Goal: Transaction & Acquisition: Purchase product/service

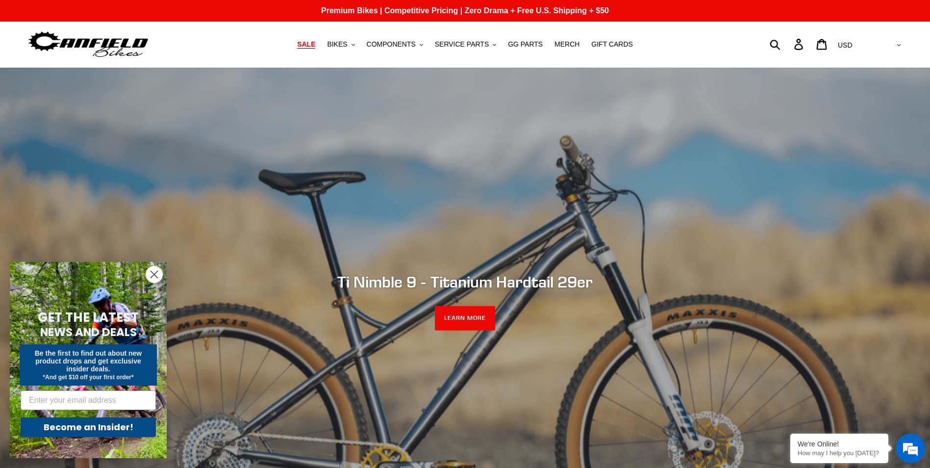
click at [315, 40] on span "SALE" at bounding box center [306, 44] width 18 height 8
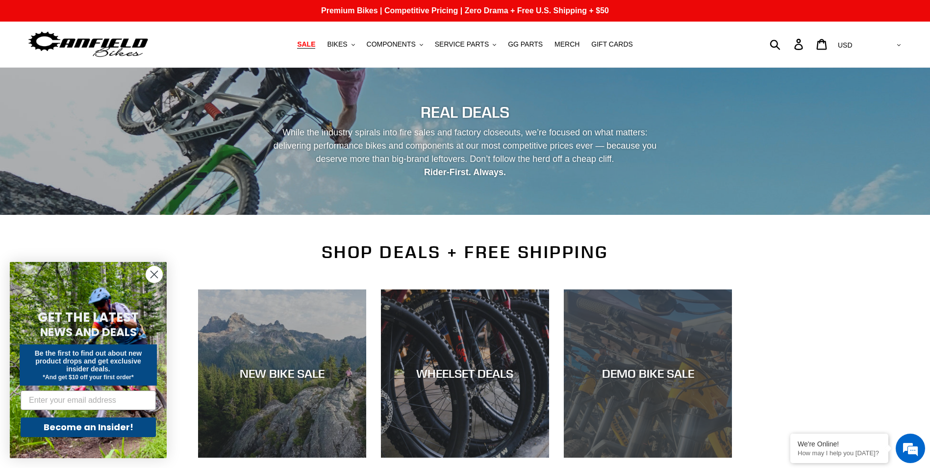
scroll to position [245, 0]
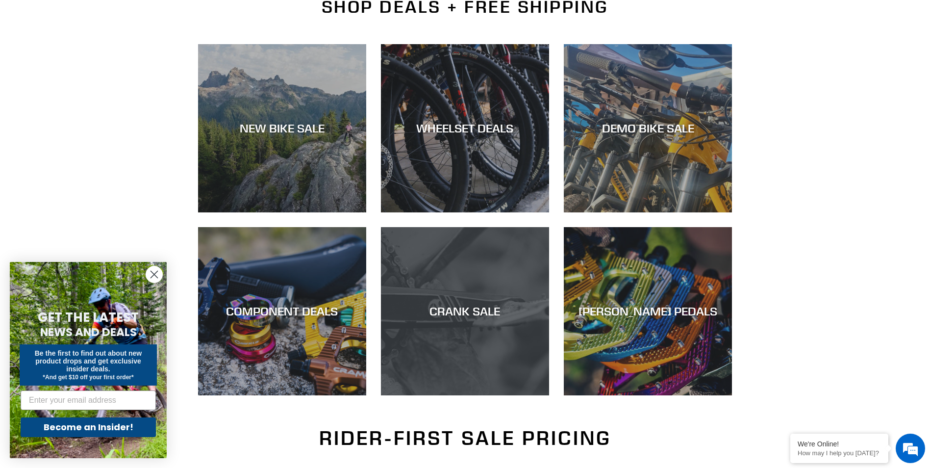
click at [465, 308] on div "CRANK SALE" at bounding box center [465, 311] width 168 height 14
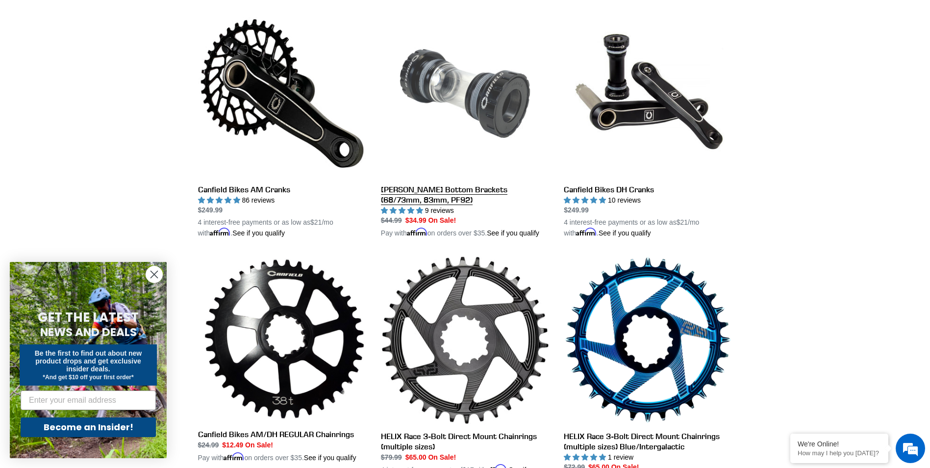
scroll to position [143, 0]
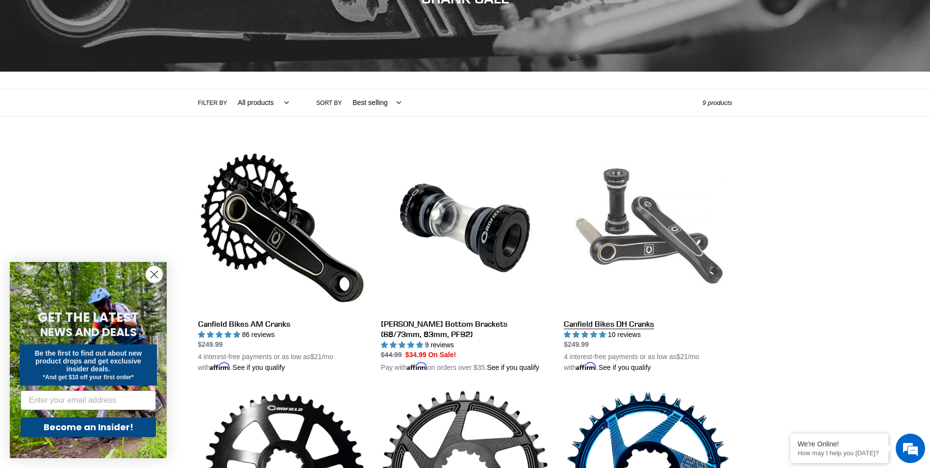
click at [612, 326] on link "Canfield Bikes DH Cranks" at bounding box center [648, 258] width 168 height 229
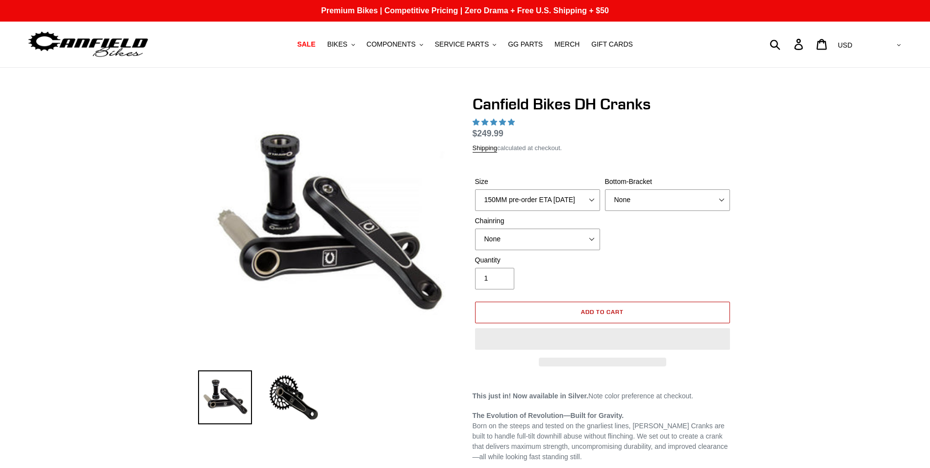
select select "highest-rating"
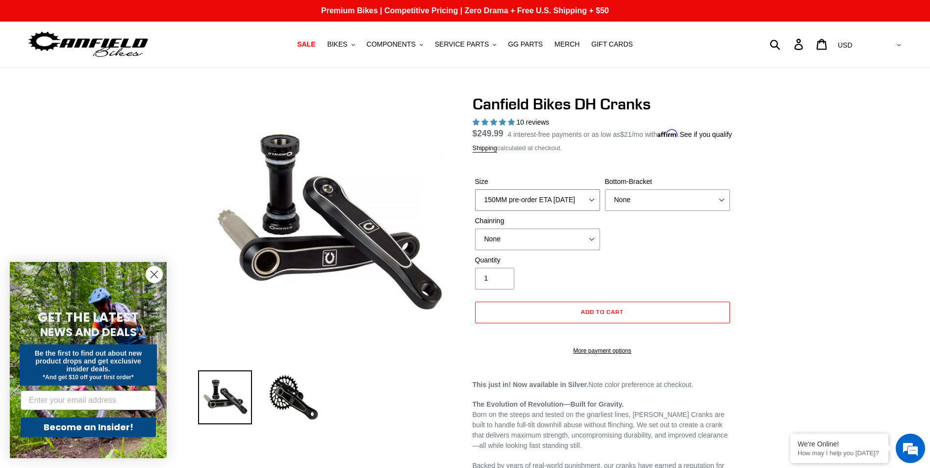
click at [593, 211] on select "150MM pre-order ETA 9/30/25 155MM pre-order ETA 9/30/25 160MM 165MM" at bounding box center [537, 200] width 125 height 22
select select "160MM"
click at [475, 201] on select "150MM pre-order ETA 9/30/25 155MM pre-order ETA 9/30/25 160MM 165MM" at bounding box center [537, 200] width 125 height 22
click at [663, 208] on select "None BSA Threaded 83mm" at bounding box center [667, 200] width 125 height 22
select select "BSA Threaded 83mm"
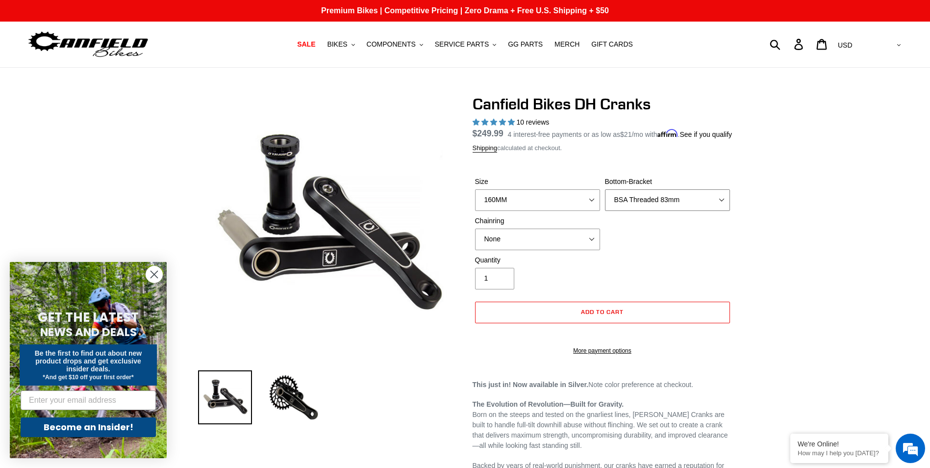
click at [605, 201] on select "None BSA Threaded 83mm" at bounding box center [667, 200] width 125 height 22
click at [508, 246] on select "None 34t Round" at bounding box center [537, 239] width 125 height 22
select select "34t Round"
click at [475, 240] on select "None 34t Round" at bounding box center [537, 239] width 125 height 22
click at [315, 42] on span "SALE" at bounding box center [306, 44] width 18 height 8
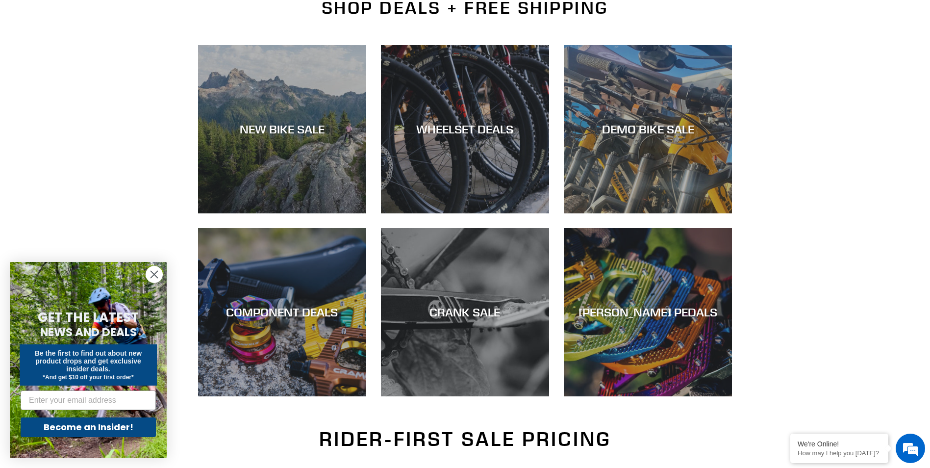
scroll to position [245, 0]
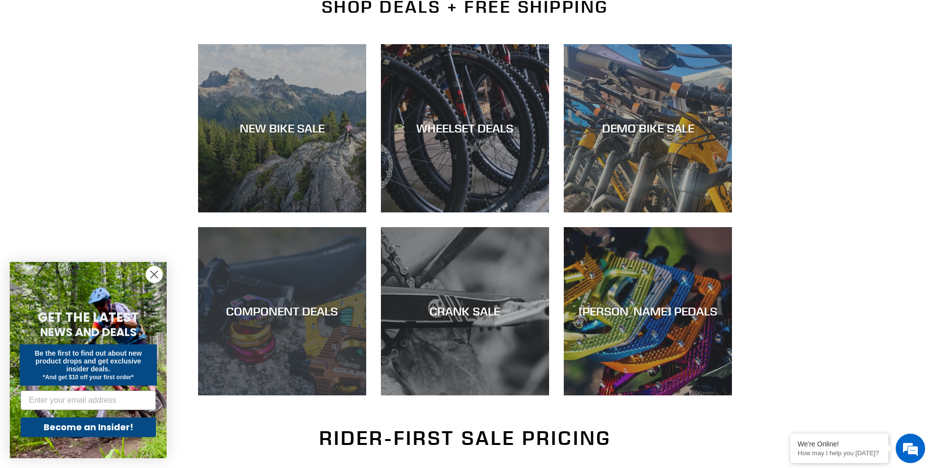
click at [277, 316] on div "COMPONENT DEALS" at bounding box center [282, 311] width 168 height 14
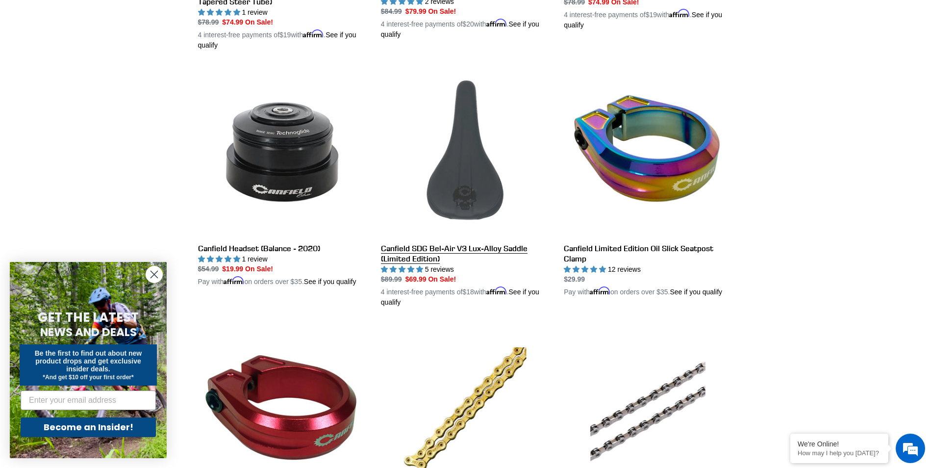
scroll to position [1236, 0]
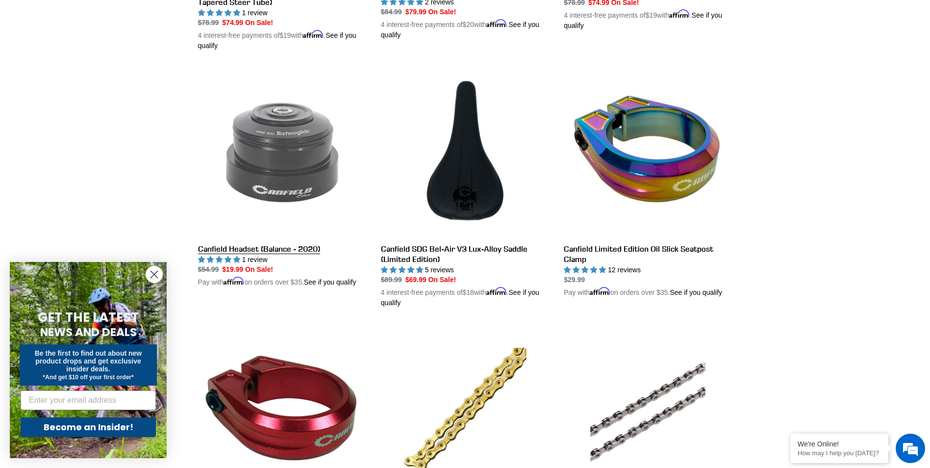
click at [300, 237] on link "Canfield Headset (Balance - 2020)" at bounding box center [282, 177] width 168 height 219
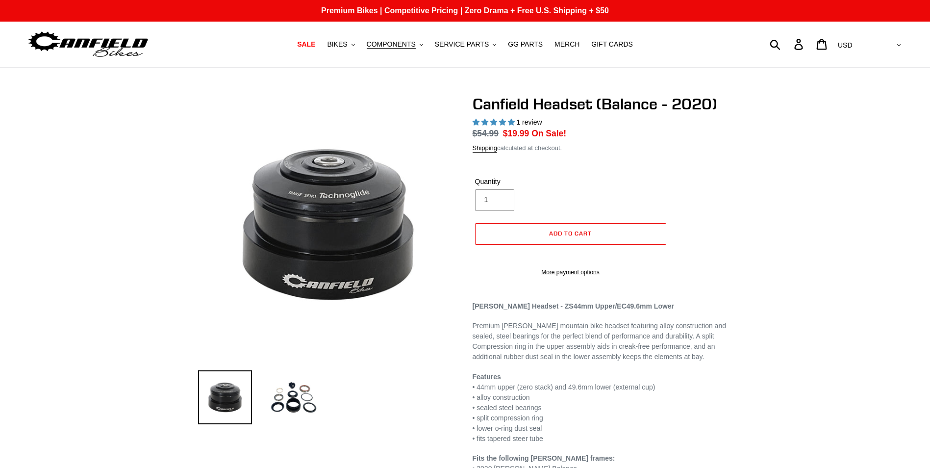
select select "highest-rating"
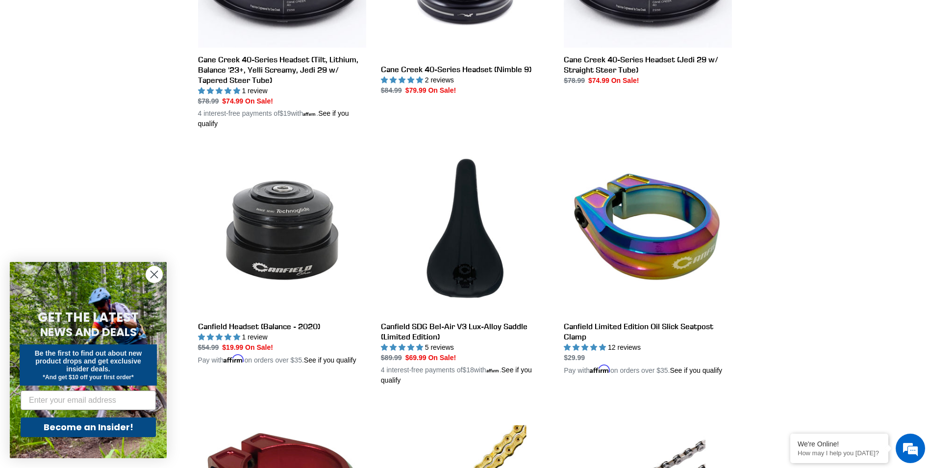
scroll to position [1107, 0]
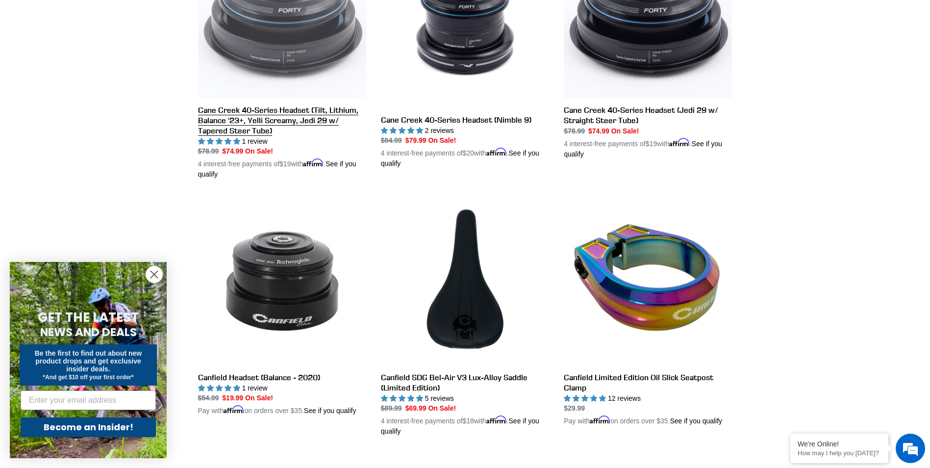
click at [297, 120] on link "Cane Creek 40-Series Headset (Tilt, Lithium, Balance '23+, Yelli Screamy, Jedi …" at bounding box center [282, 59] width 168 height 240
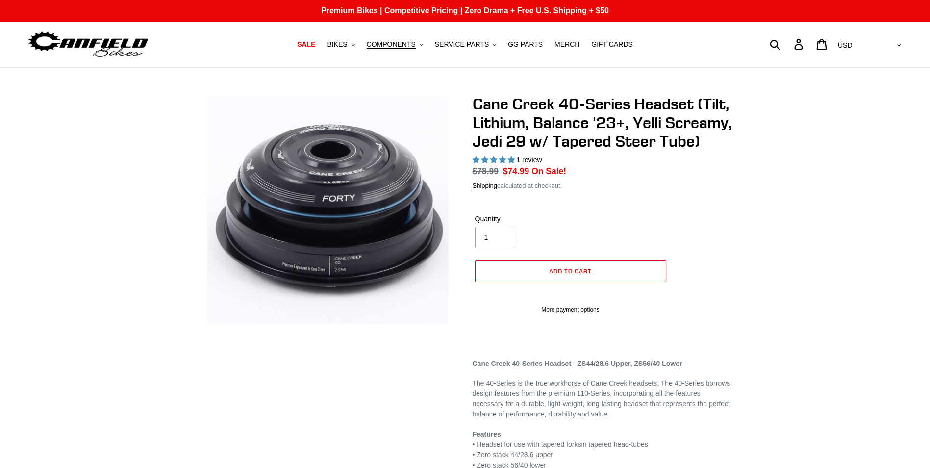
select select "highest-rating"
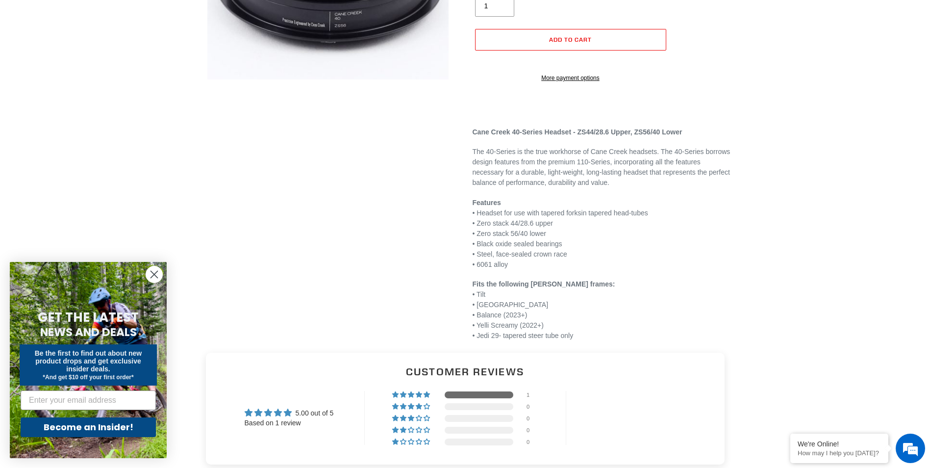
scroll to position [245, 0]
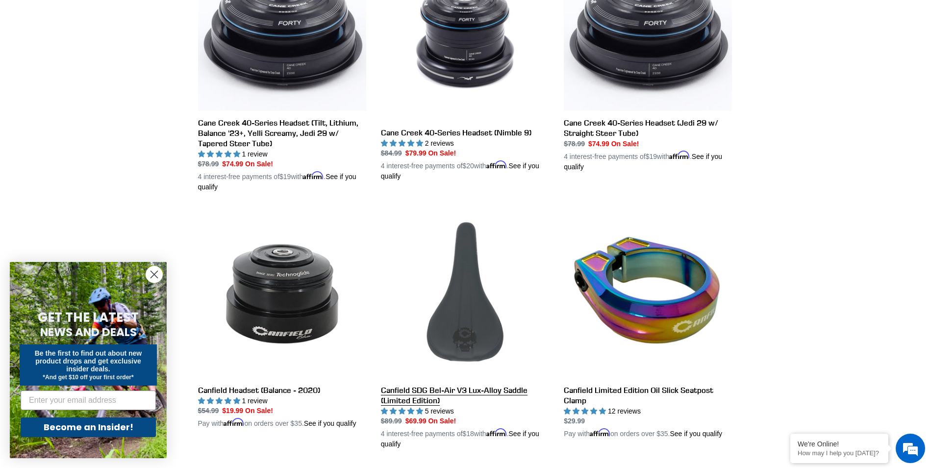
scroll to position [979, 0]
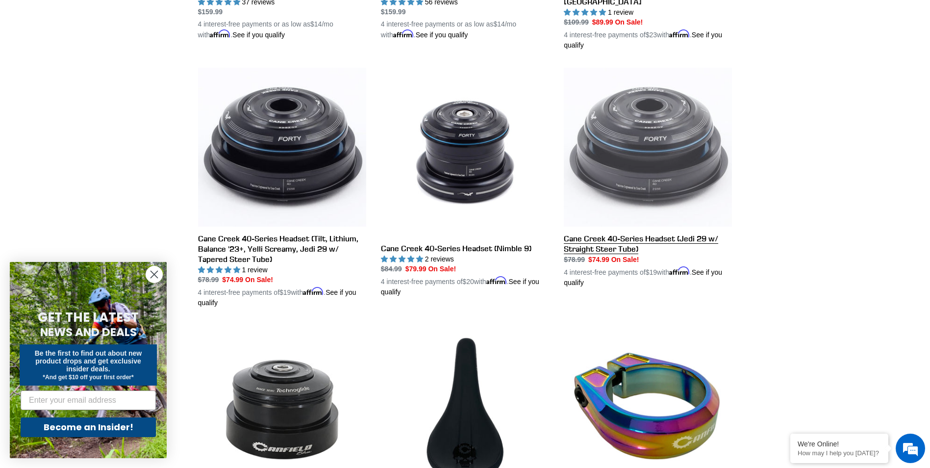
click at [674, 177] on link "Cane Creek 40-Series Headset (Jedi 29 w/ Straight Steer Tube)" at bounding box center [648, 178] width 168 height 220
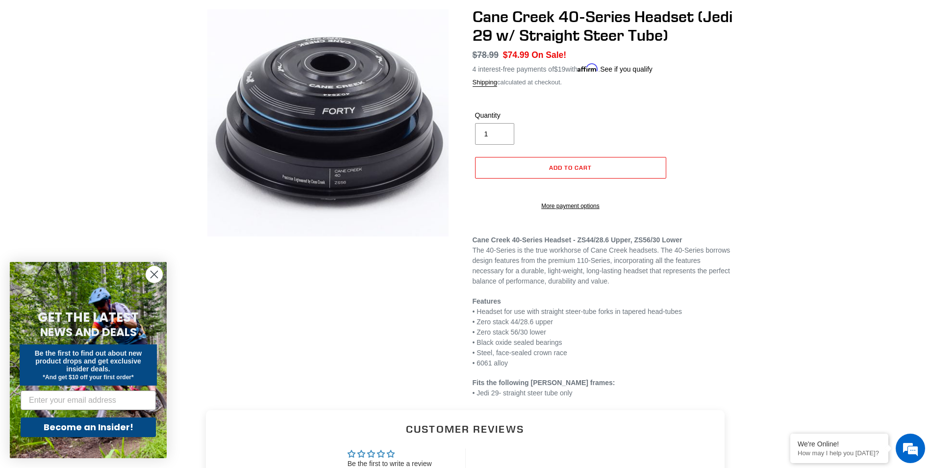
scroll to position [147, 0]
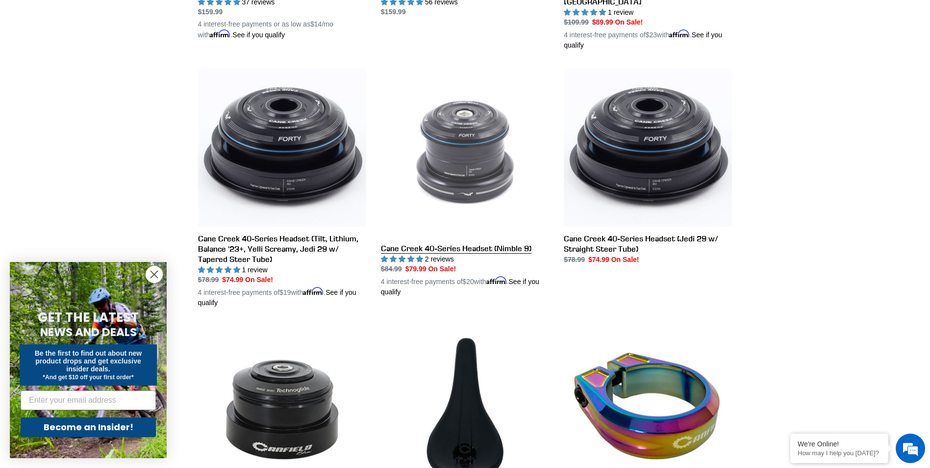
scroll to position [1047, 0]
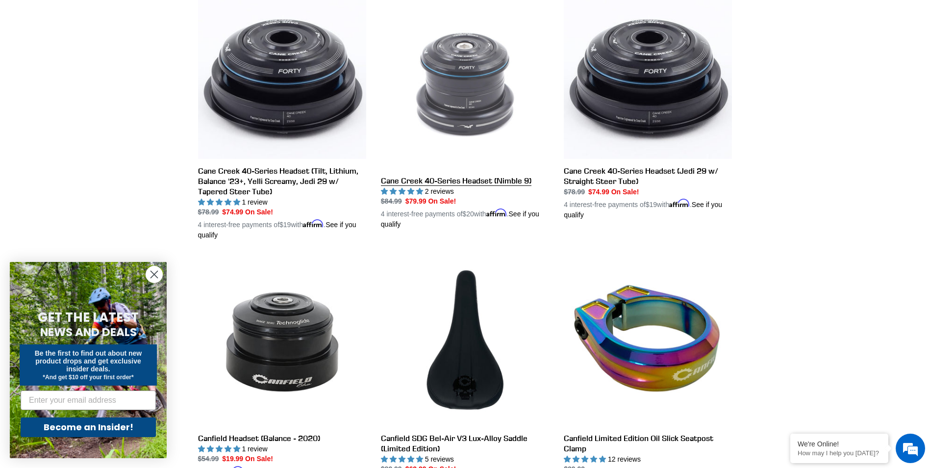
click at [452, 166] on link "Cane Creek 40-Series Headset (Nimble 9)" at bounding box center [465, 114] width 168 height 229
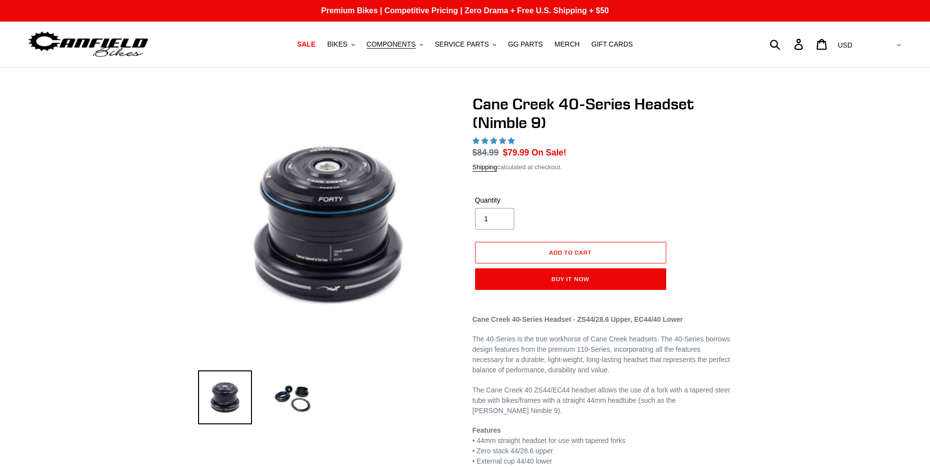
select select "highest-rating"
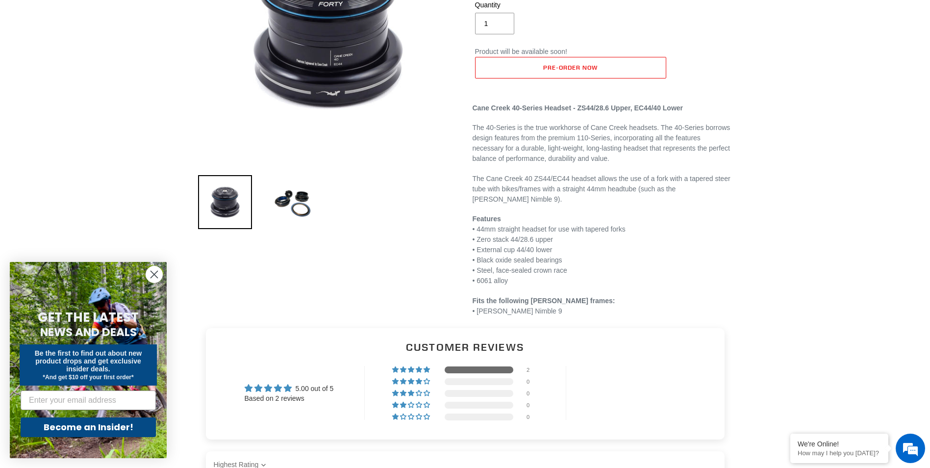
scroll to position [196, 0]
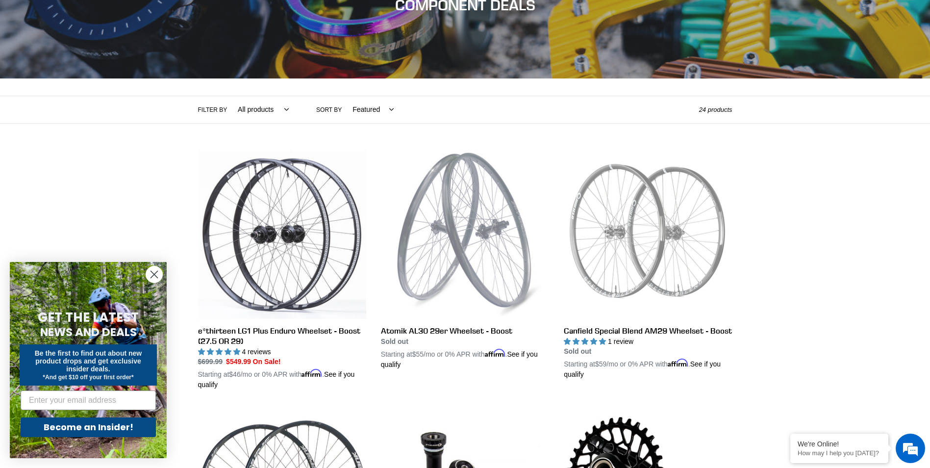
scroll to position [13, 0]
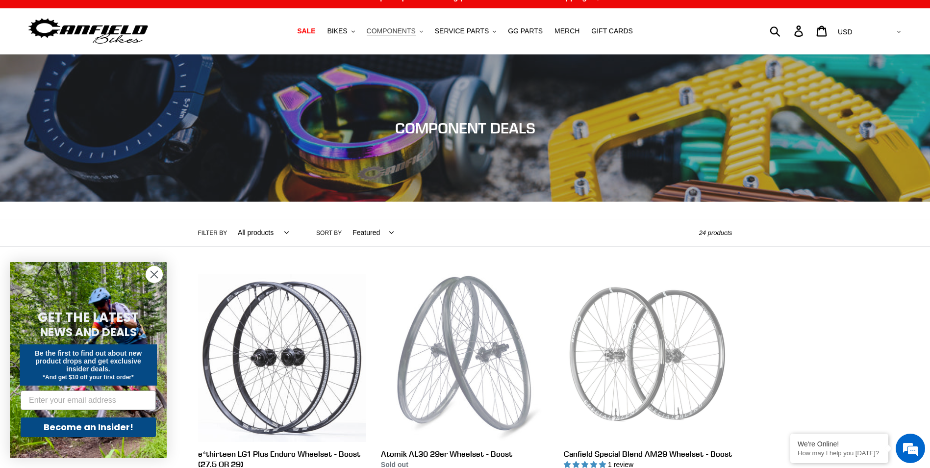
click at [399, 28] on span "COMPONENTS" at bounding box center [391, 31] width 49 height 8
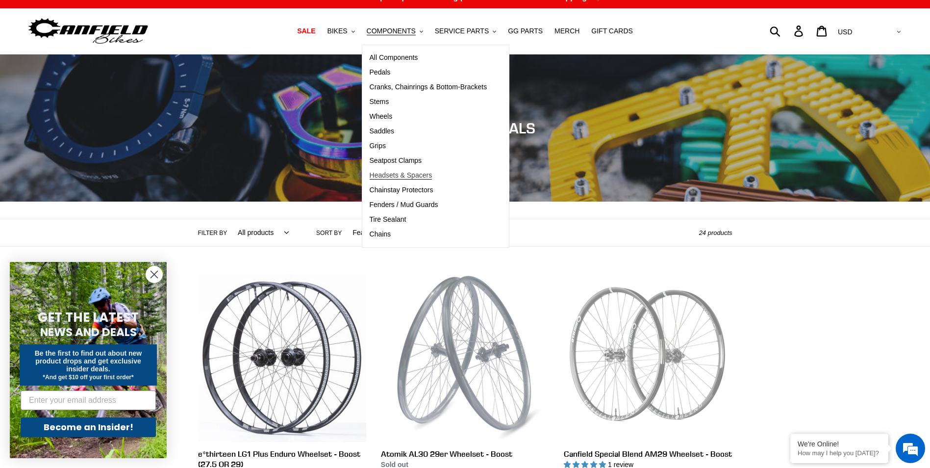
click at [409, 172] on span "Headsets & Spacers" at bounding box center [401, 175] width 63 height 8
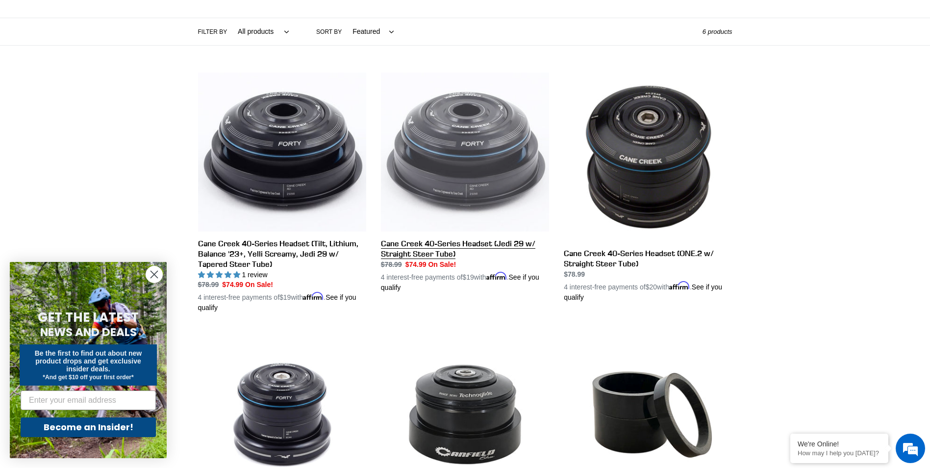
scroll to position [147, 0]
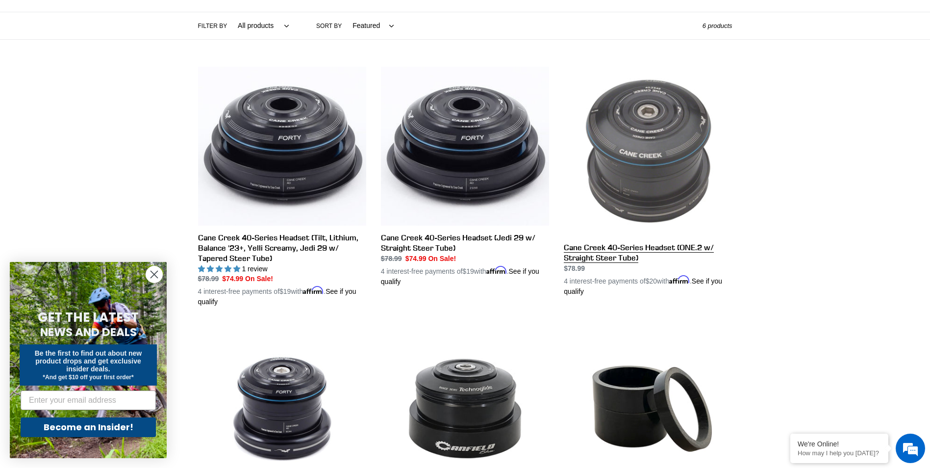
click at [615, 251] on link "Cane Creek 40-Series Headset (ONE.2 w/ Straight Steer Tube)" at bounding box center [648, 181] width 168 height 229
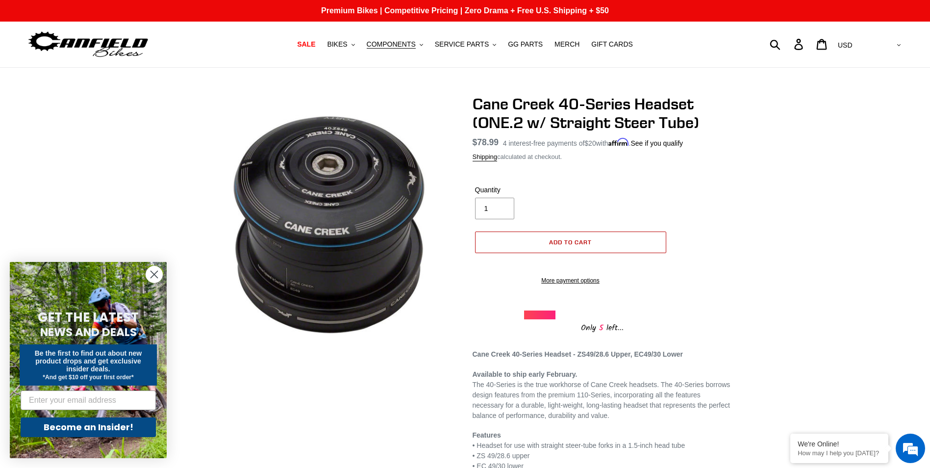
click at [565, 239] on span "Add to cart" at bounding box center [570, 241] width 43 height 7
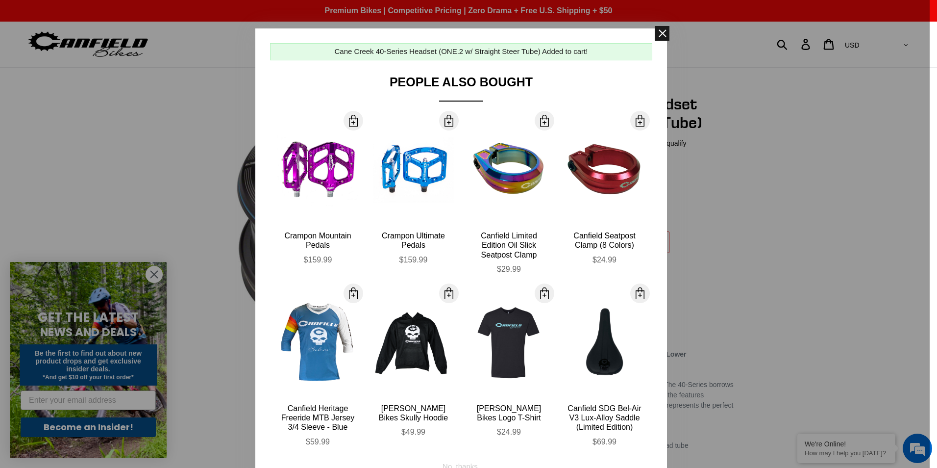
click at [661, 34] on span at bounding box center [662, 33] width 15 height 15
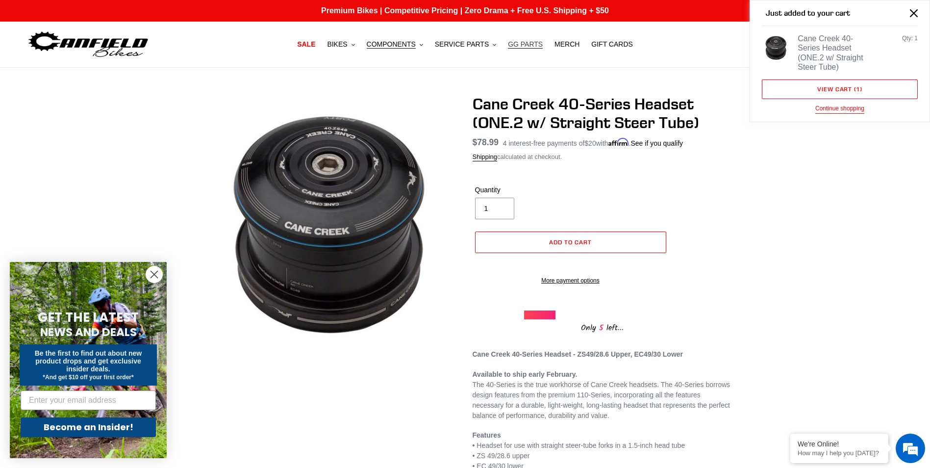
click at [525, 47] on span "GG PARTS" at bounding box center [525, 44] width 35 height 8
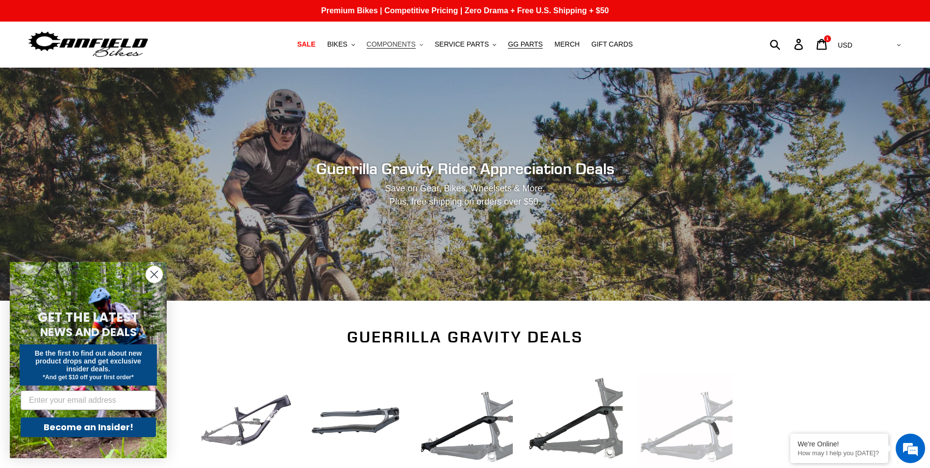
click at [411, 46] on span "COMPONENTS" at bounding box center [391, 44] width 49 height 8
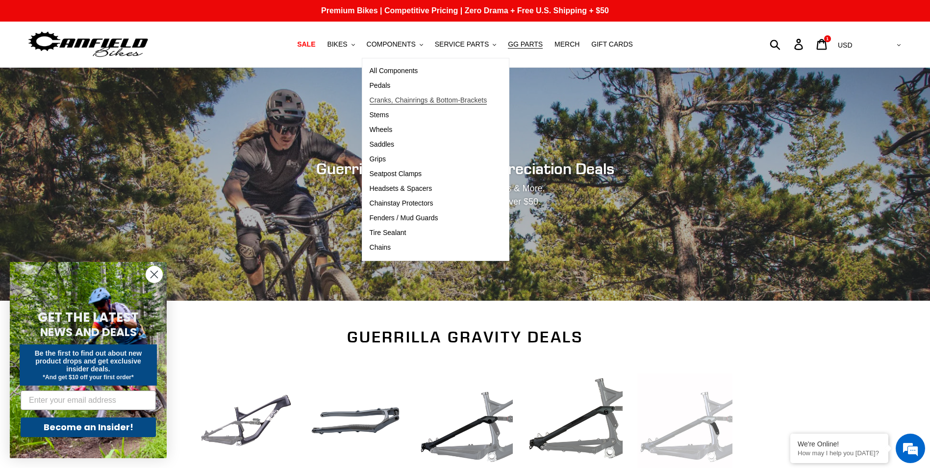
click at [431, 98] on span "Cranks, Chainrings & Bottom-Brackets" at bounding box center [429, 100] width 118 height 8
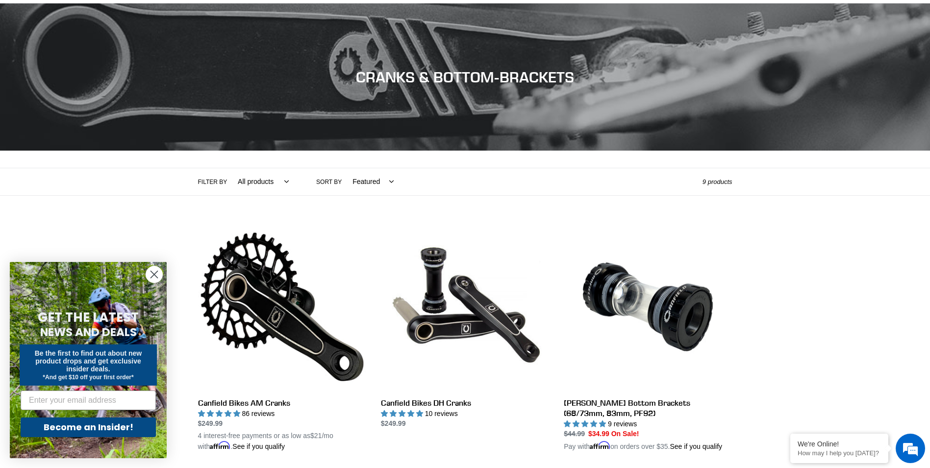
scroll to position [196, 0]
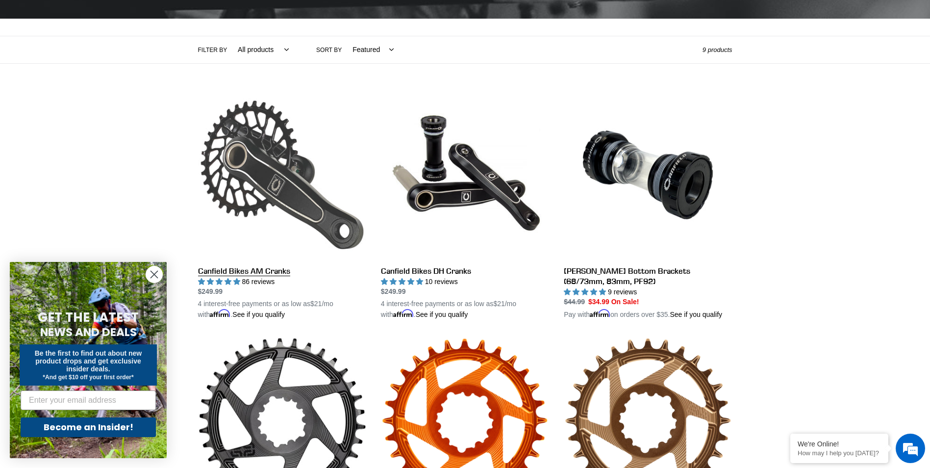
click at [263, 271] on link "Canfield Bikes AM Cranks" at bounding box center [282, 205] width 168 height 229
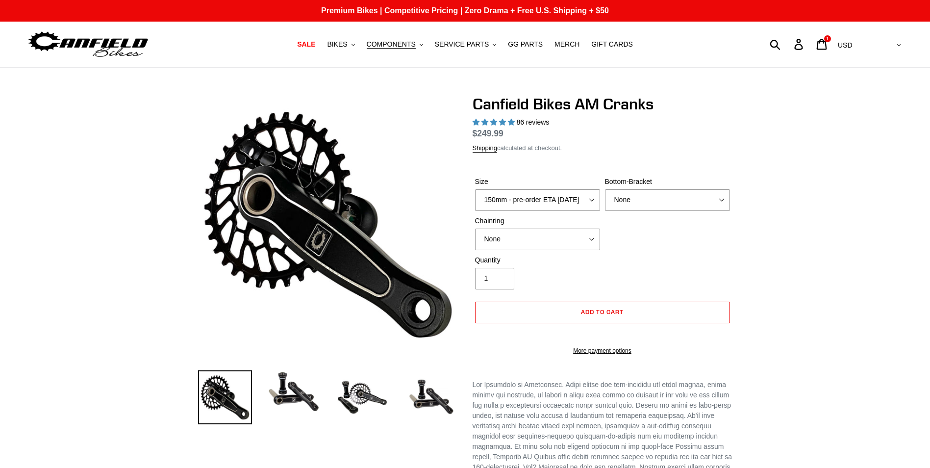
select select "highest-rating"
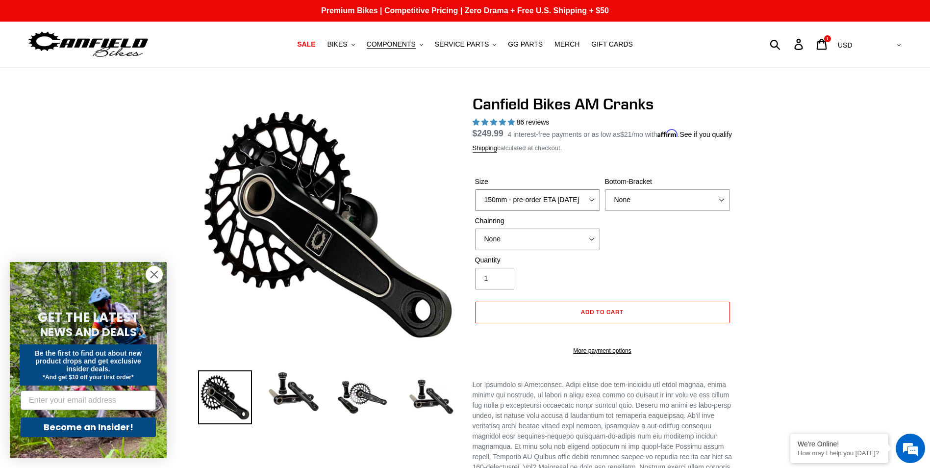
click at [585, 211] on select "150mm - pre-order ETA 9/30/25 155mm - pre-order ETA 9/30/25 160mm - pre-order E…" at bounding box center [537, 200] width 125 height 22
select select "160mm - pre-order ETA 9/30/25"
click at [475, 201] on select "150mm - pre-order ETA 9/30/25 155mm - pre-order ETA 9/30/25 160mm - pre-order E…" at bounding box center [537, 200] width 125 height 22
click at [670, 208] on select "None BSA Threaded 68/73mm Press Fit PF92" at bounding box center [667, 200] width 125 height 22
click at [534, 250] on select "None 30t Round (Boost 148) 30t Oval (Boost 148) 32t Round (Boost 148) 32t Oval …" at bounding box center [537, 239] width 125 height 22
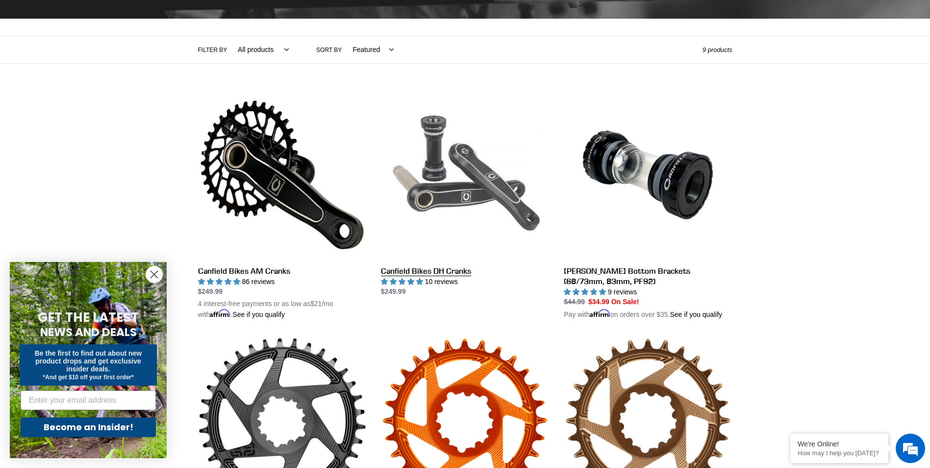
click at [448, 202] on link "Canfield Bikes DH Cranks" at bounding box center [465, 194] width 168 height 206
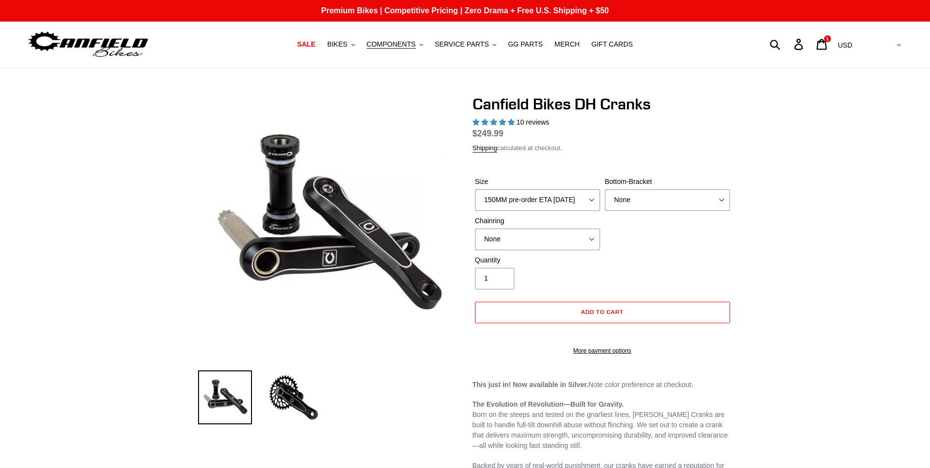
select select "highest-rating"
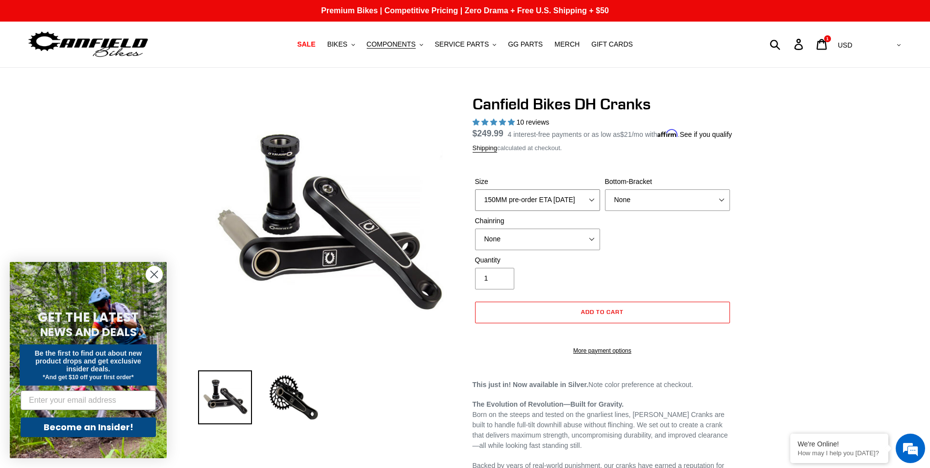
click at [593, 201] on select "150MM pre-order ETA 9/30/25 155MM pre-order ETA 9/30/25 160MM 165MM" at bounding box center [537, 200] width 125 height 22
select select "160MM"
click at [475, 201] on select "150MM pre-order ETA 9/30/25 155MM pre-order ETA 9/30/25 160MM 165MM" at bounding box center [537, 200] width 125 height 22
click at [711, 211] on select "None BSA Threaded 83mm" at bounding box center [667, 200] width 125 height 22
select select "BSA Threaded 83mm"
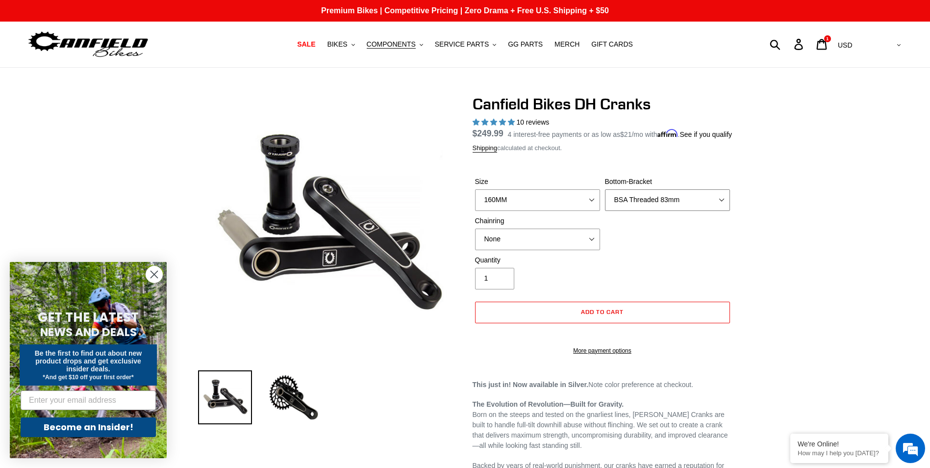
click at [605, 201] on select "None BSA Threaded 83mm" at bounding box center [667, 200] width 125 height 22
click at [522, 250] on select "None 34t Round" at bounding box center [537, 239] width 125 height 22
select select "34t Round"
click at [475, 240] on select "None 34t Round" at bounding box center [537, 239] width 125 height 22
click at [607, 315] on span "Add to cart" at bounding box center [602, 311] width 43 height 7
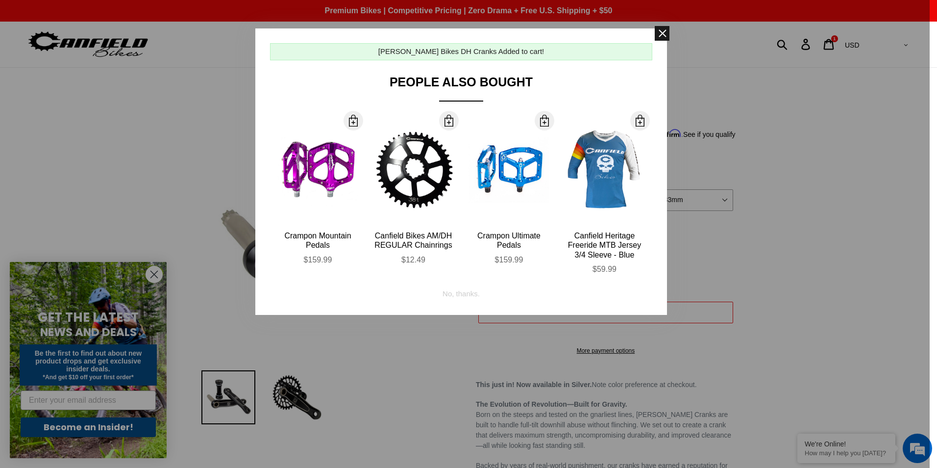
click at [661, 32] on span at bounding box center [662, 33] width 15 height 15
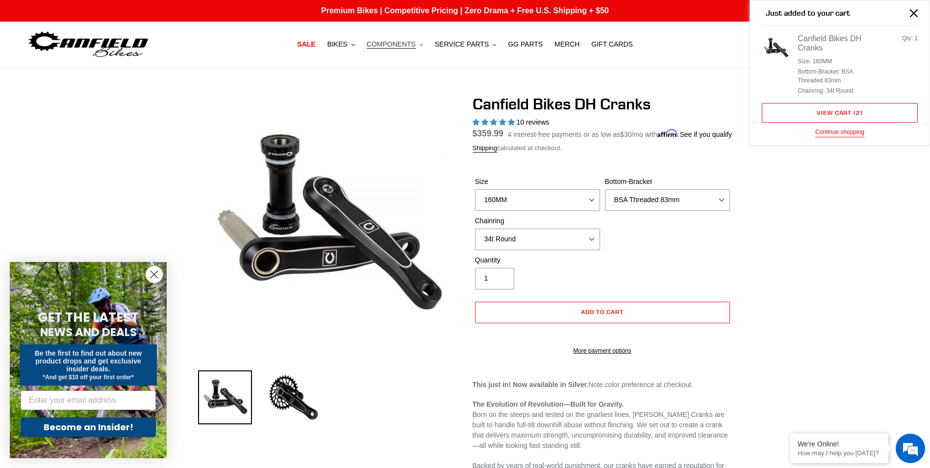
click at [390, 39] on button "COMPONENTS .cls-1{fill:#231f20}" at bounding box center [395, 44] width 66 height 13
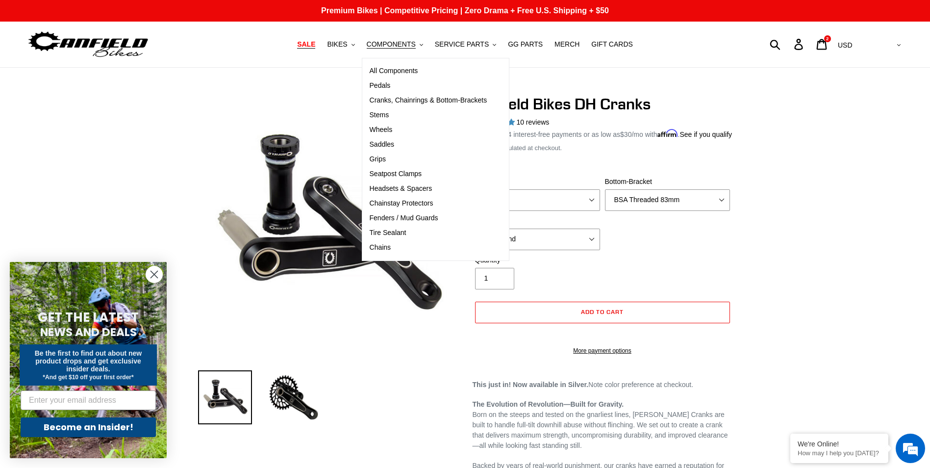
click at [315, 46] on span "SALE" at bounding box center [306, 44] width 18 height 8
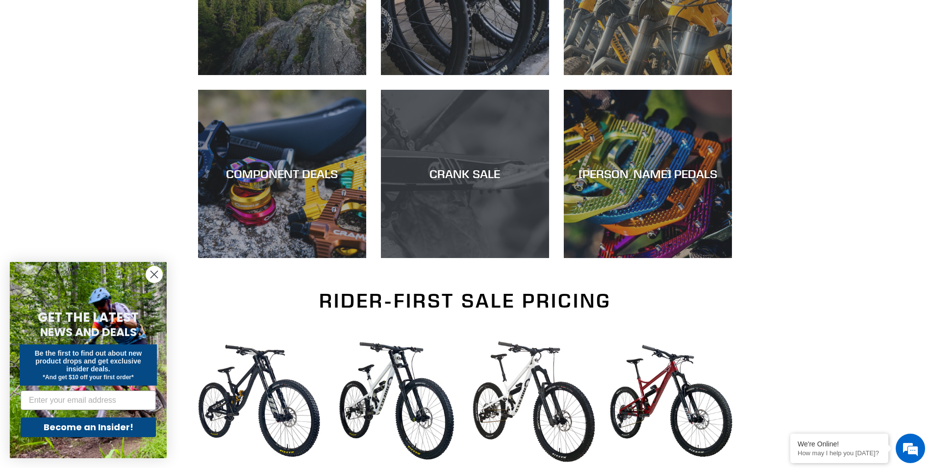
scroll to position [392, 0]
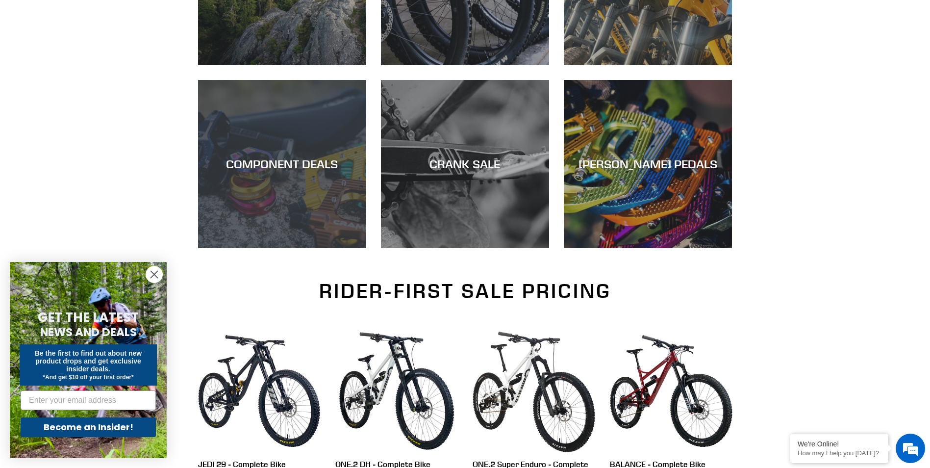
click at [275, 169] on div "COMPONENT DEALS" at bounding box center [282, 164] width 168 height 14
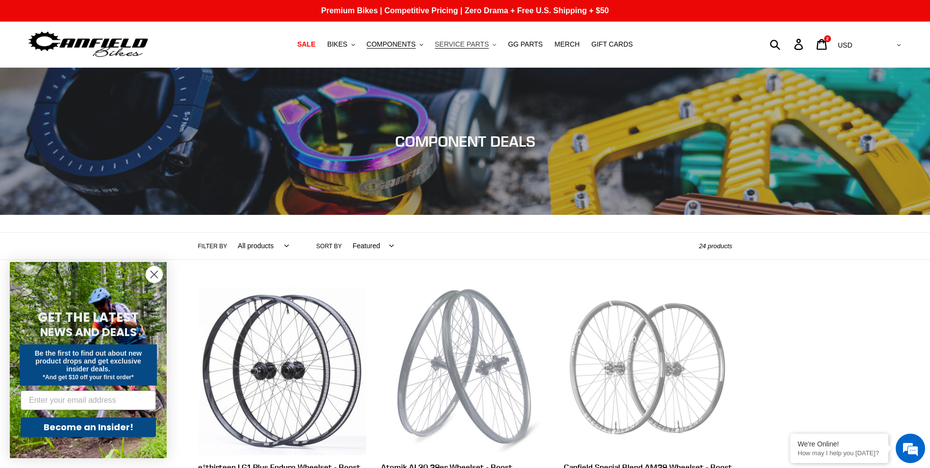
click at [488, 43] on button "SERVICE PARTS .cls-1{fill:#231f20}" at bounding box center [465, 44] width 71 height 13
click at [568, 44] on span "MERCH" at bounding box center [566, 44] width 25 height 8
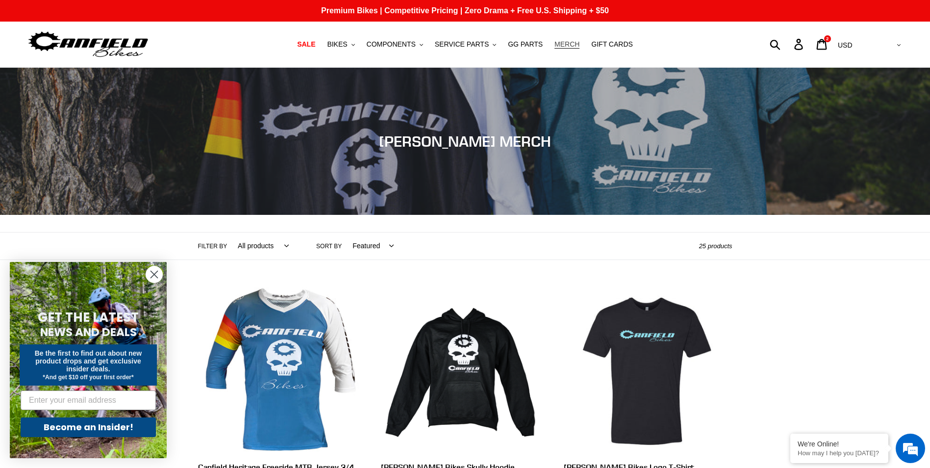
click at [568, 44] on span "MERCH" at bounding box center [566, 44] width 25 height 8
click at [827, 50] on icon at bounding box center [822, 44] width 10 height 11
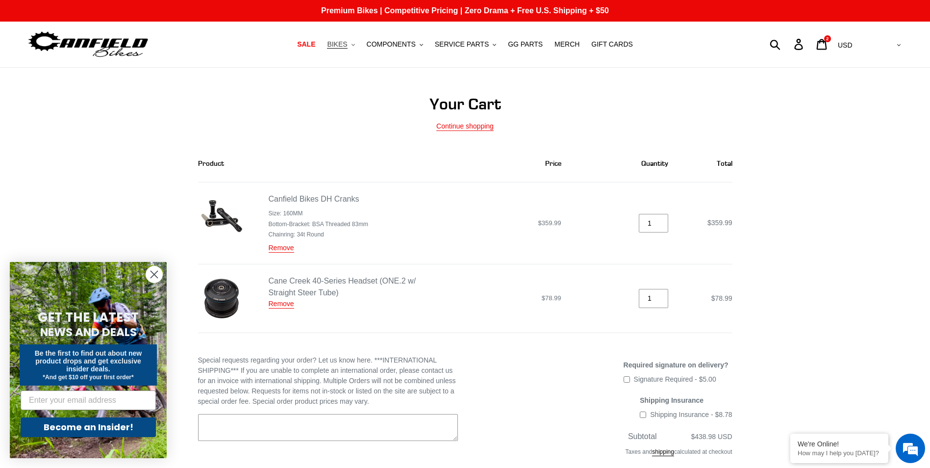
click at [347, 42] on span "BIKES" at bounding box center [337, 44] width 20 height 8
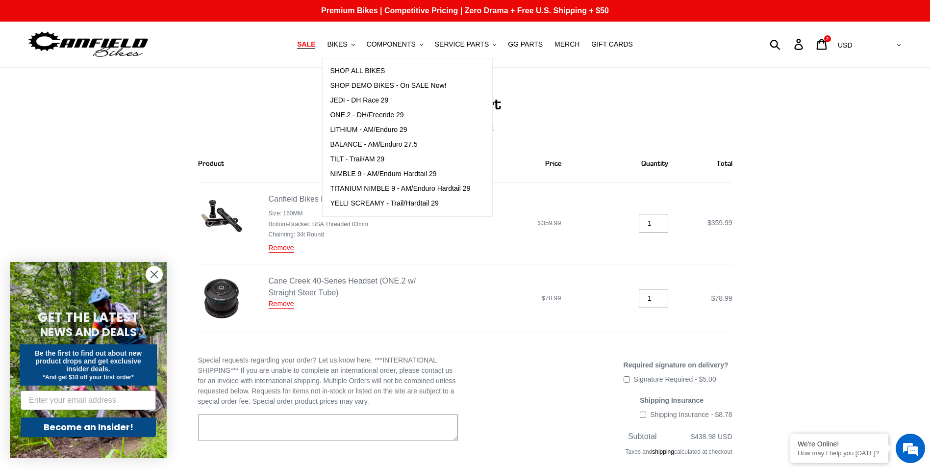
click at [315, 42] on span "SALE" at bounding box center [306, 44] width 18 height 8
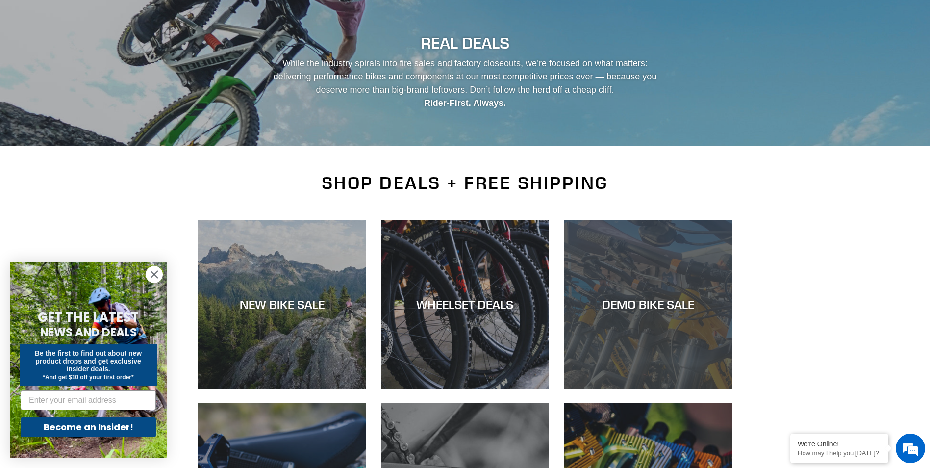
scroll to position [196, 0]
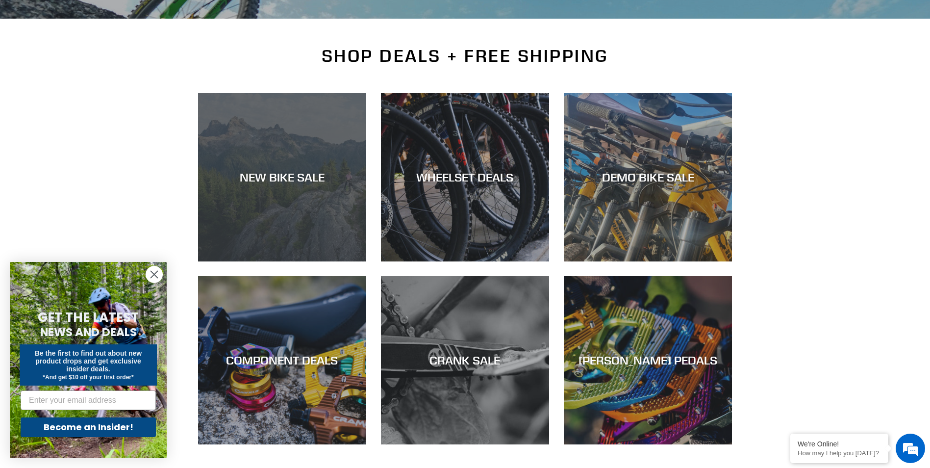
click at [310, 176] on div "NEW BIKE SALE" at bounding box center [282, 177] width 168 height 14
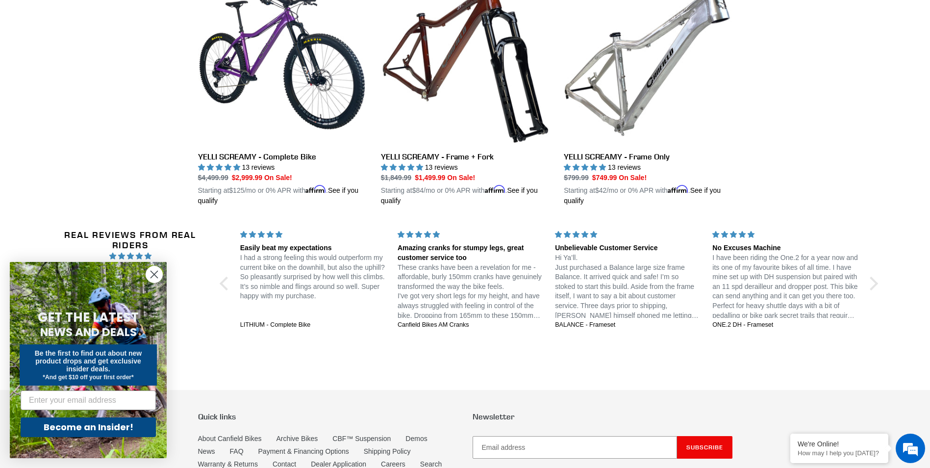
scroll to position [2059, 0]
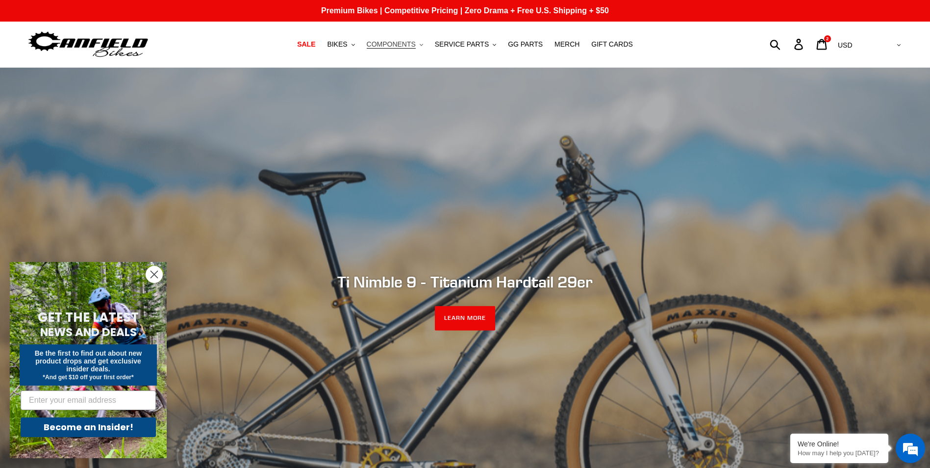
click at [416, 48] on span "COMPONENTS" at bounding box center [391, 44] width 49 height 8
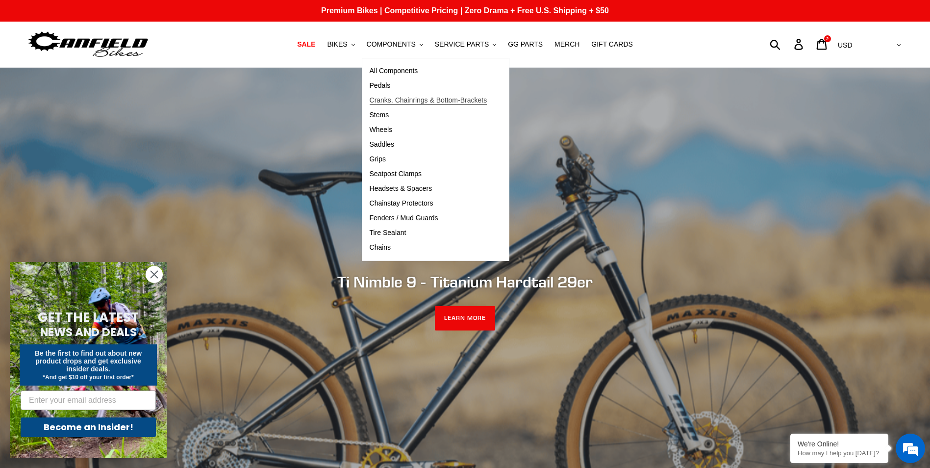
click at [437, 100] on span "Cranks, Chainrings & Bottom-Brackets" at bounding box center [429, 100] width 118 height 8
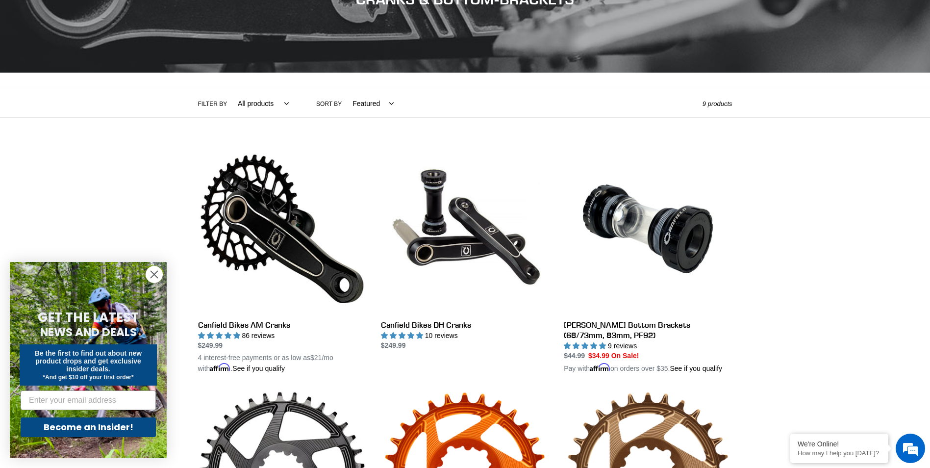
scroll to position [147, 0]
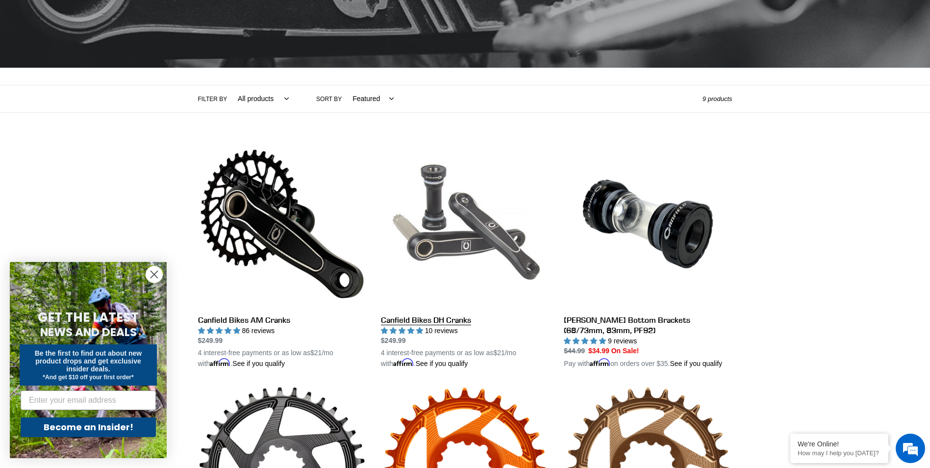
click at [452, 319] on link "Canfield Bikes DH Cranks" at bounding box center [465, 254] width 168 height 229
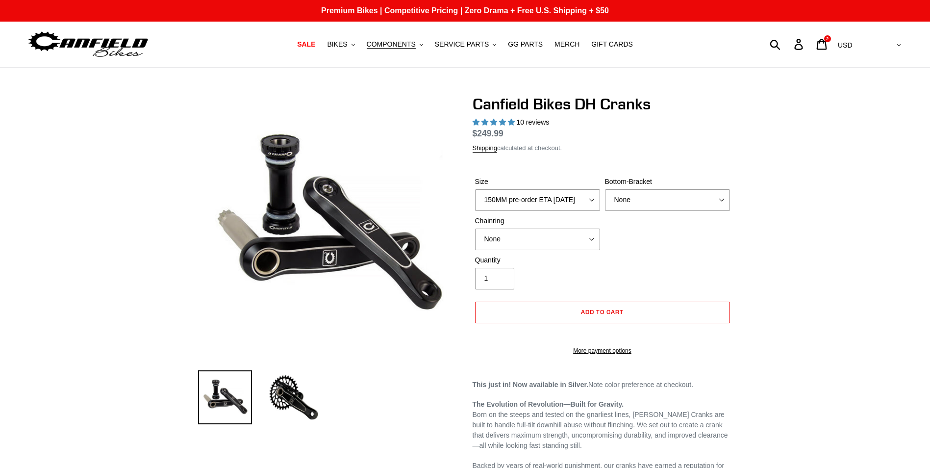
select select "highest-rating"
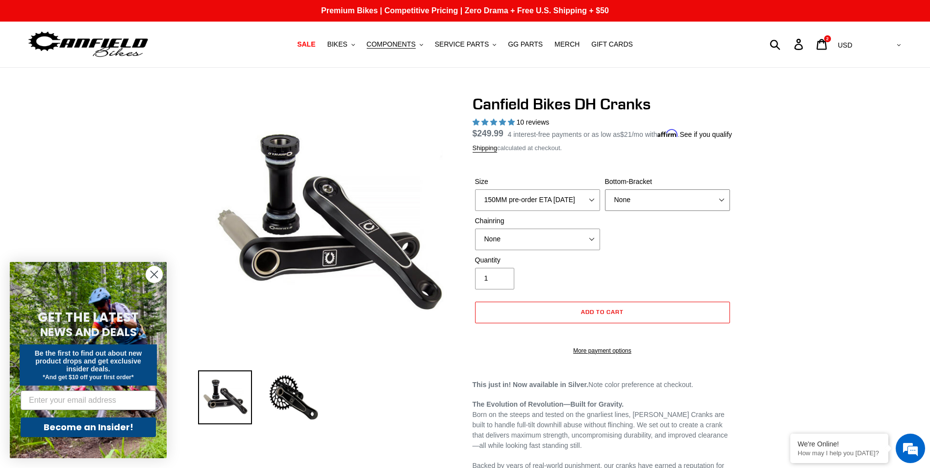
click at [667, 211] on select "None BSA Threaded 83mm" at bounding box center [667, 200] width 125 height 22
select select "BSA Threaded 83mm"
click at [605, 201] on select "None BSA Threaded 83mm" at bounding box center [667, 200] width 125 height 22
